Goal: Task Accomplishment & Management: Manage account settings

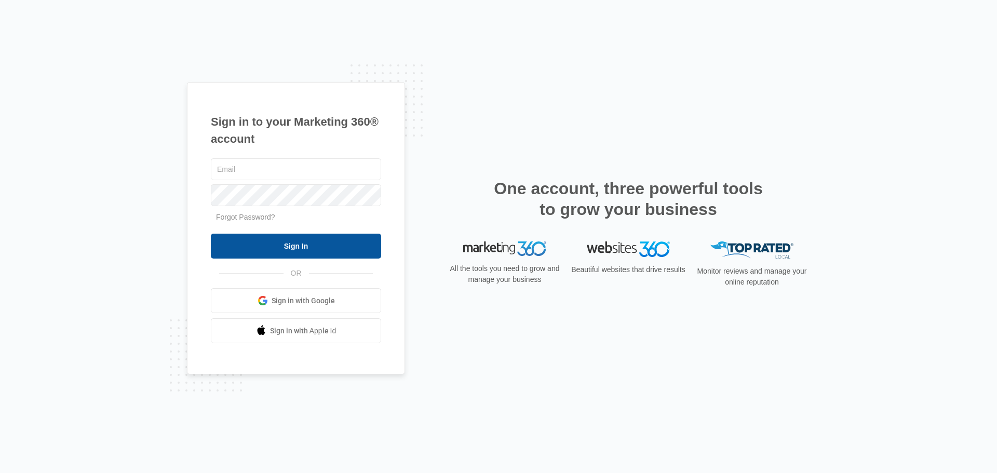
type input "[EMAIL_ADDRESS][DOMAIN_NAME]"
click at [301, 246] on input "Sign In" at bounding box center [296, 246] width 170 height 25
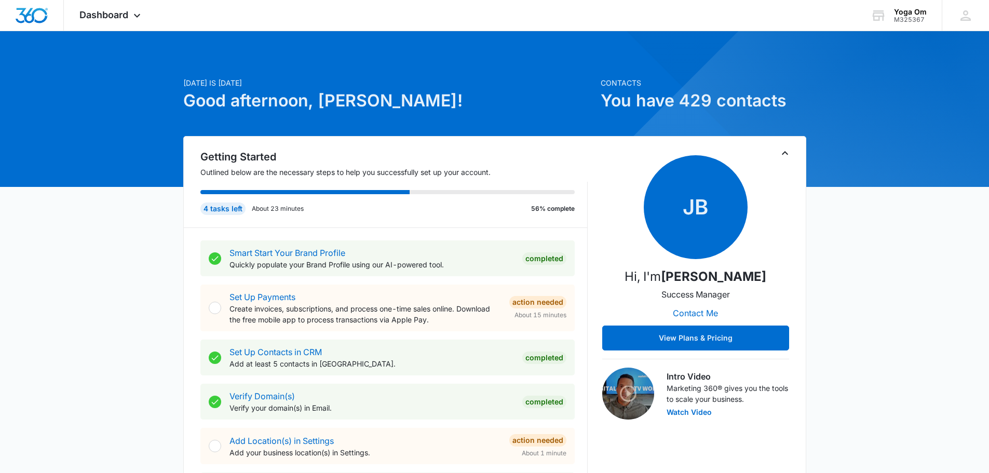
click at [135, 19] on icon at bounding box center [137, 18] width 12 height 12
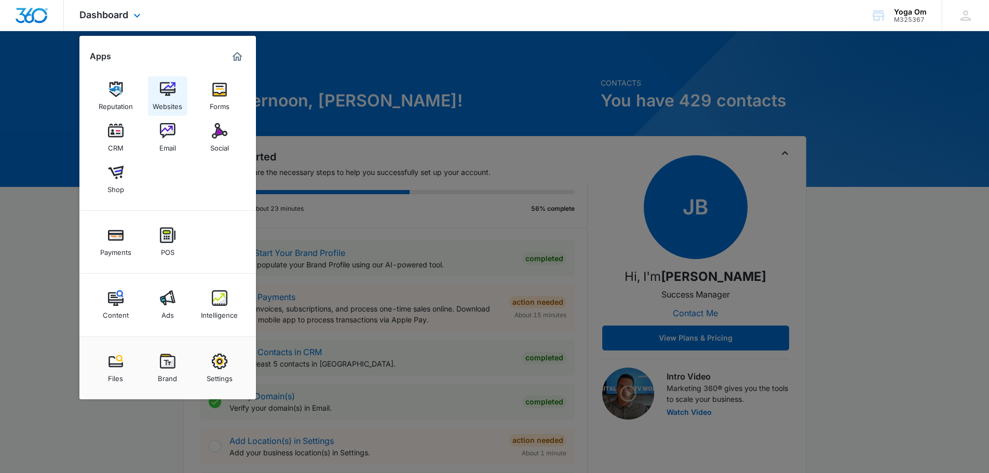
click at [173, 95] on img at bounding box center [168, 90] width 16 height 16
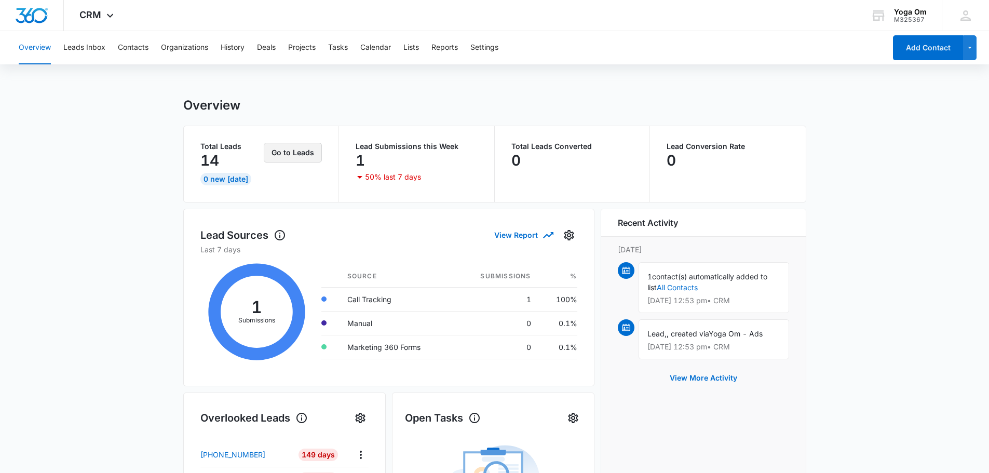
click at [284, 150] on button "Go to Leads" at bounding box center [293, 153] width 58 height 20
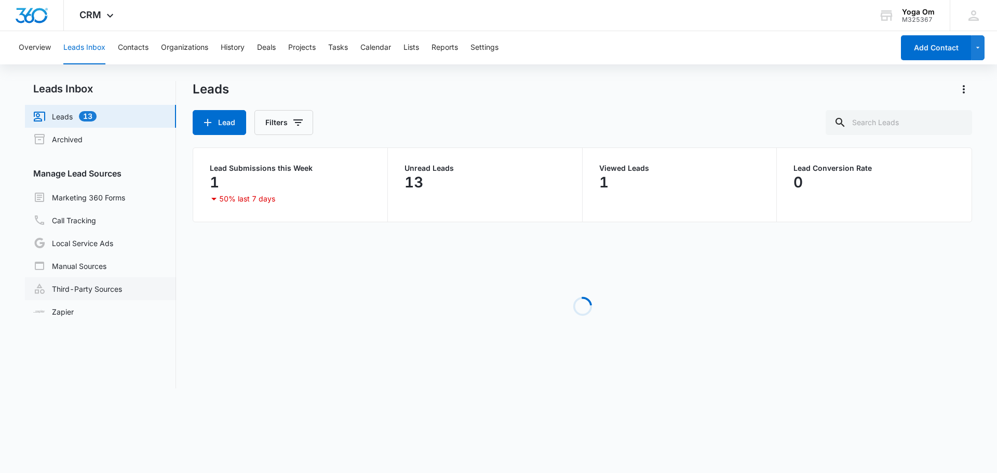
click at [95, 284] on link "Third-Party Sources" at bounding box center [77, 289] width 89 height 12
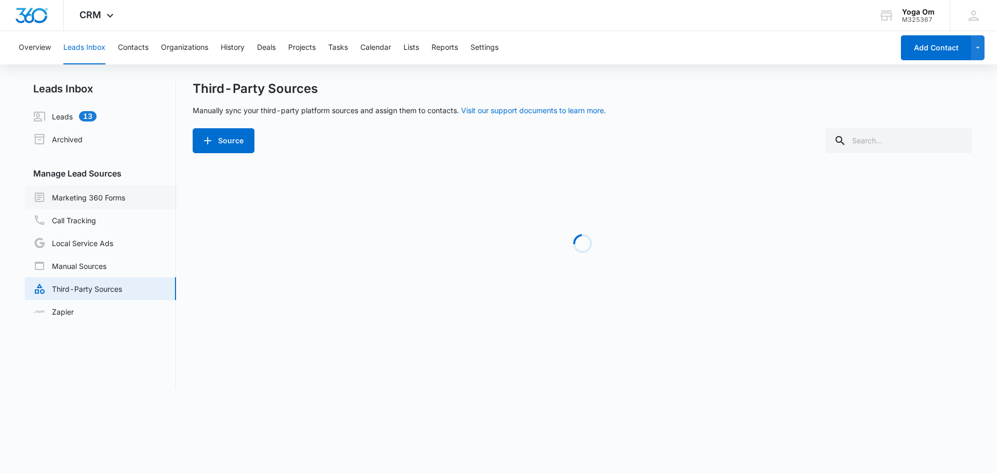
click at [86, 193] on link "Marketing 360 Forms" at bounding box center [79, 197] width 92 height 12
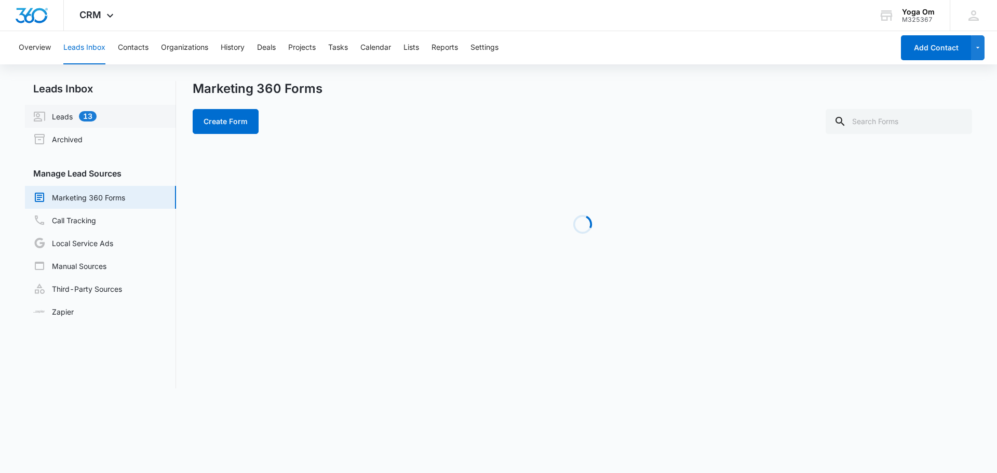
click at [87, 117] on link "Leads 13" at bounding box center [64, 116] width 63 height 12
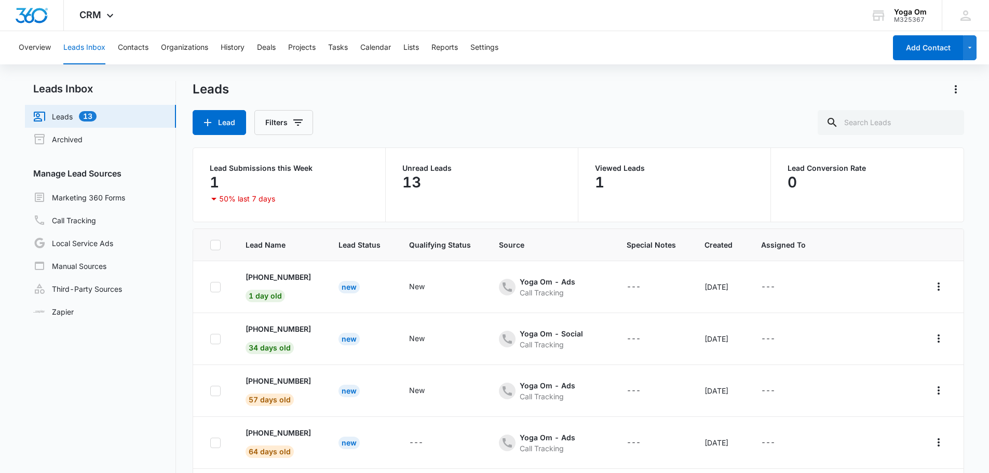
click at [437, 177] on div "13" at bounding box center [482, 182] width 159 height 21
click at [406, 170] on p "Unread Leads" at bounding box center [482, 168] width 159 height 7
drag, startPoint x: 620, startPoint y: 200, endPoint x: 701, endPoint y: 188, distance: 82.4
click at [635, 196] on div "Viewed Leads 1" at bounding box center [675, 185] width 193 height 74
click at [65, 141] on link "Archived" at bounding box center [57, 139] width 49 height 12
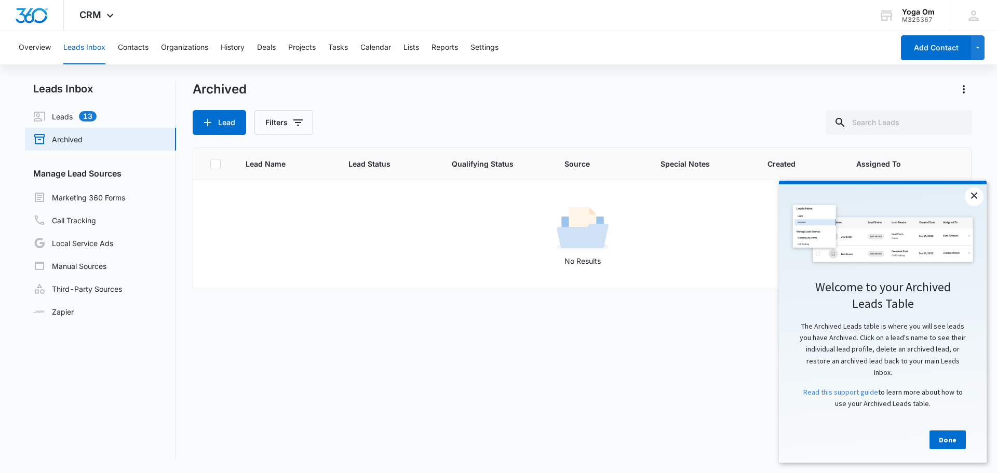
click at [974, 196] on link "×" at bounding box center [974, 197] width 19 height 19
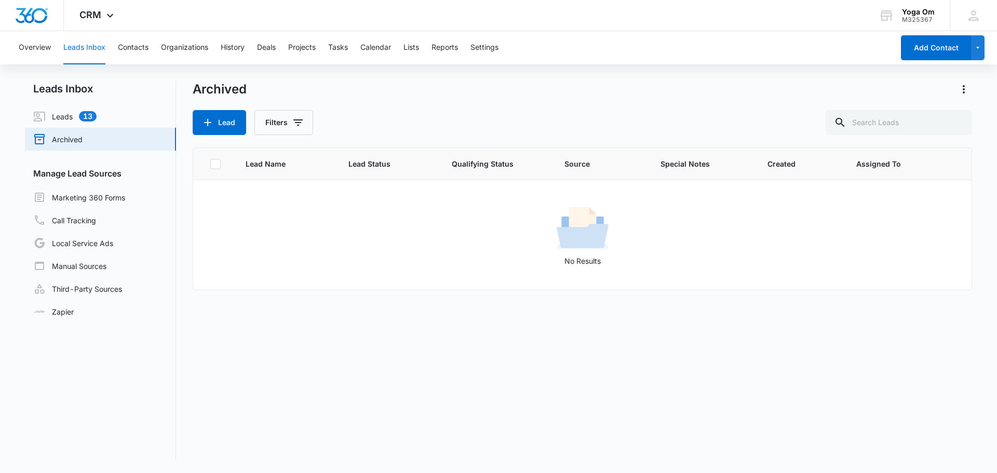
click at [339, 125] on div "Lead Filters" at bounding box center [583, 122] width 780 height 25
click at [280, 123] on button "Filters" at bounding box center [284, 122] width 59 height 25
click at [374, 100] on div "Archived Lead Filters" at bounding box center [583, 108] width 780 height 54
click at [95, 243] on link "Local Service Ads" at bounding box center [73, 243] width 80 height 12
